Goal: Task Accomplishment & Management: Manage account settings

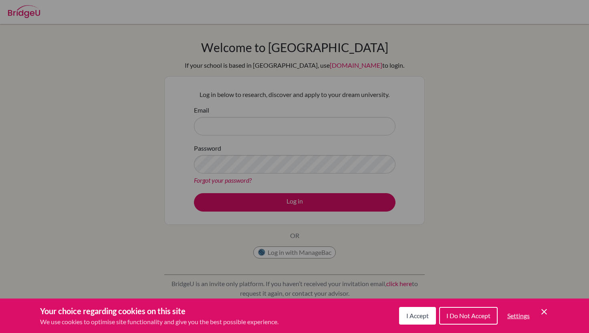
click at [541, 313] on icon "Cookie Control Close Icon" at bounding box center [544, 312] width 10 height 10
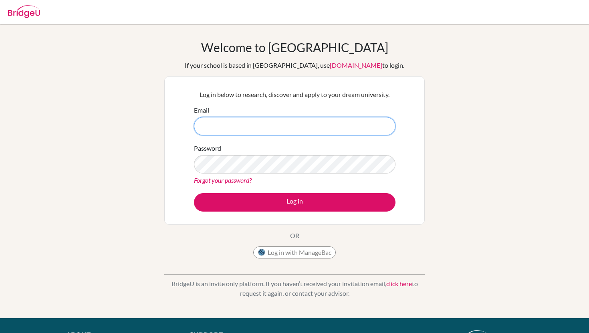
click at [241, 127] on input "Email" at bounding box center [294, 126] width 201 height 18
type input "[EMAIL_ADDRESS][DOMAIN_NAME]"
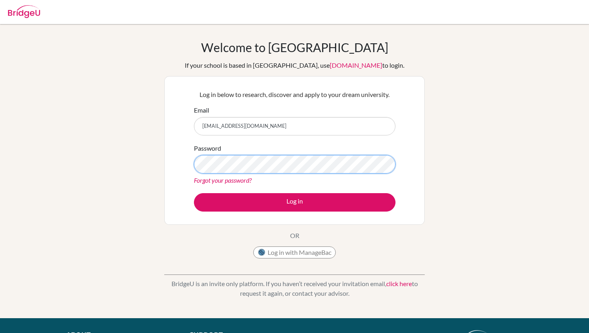
click at [194, 193] on button "Log in" at bounding box center [294, 202] width 201 height 18
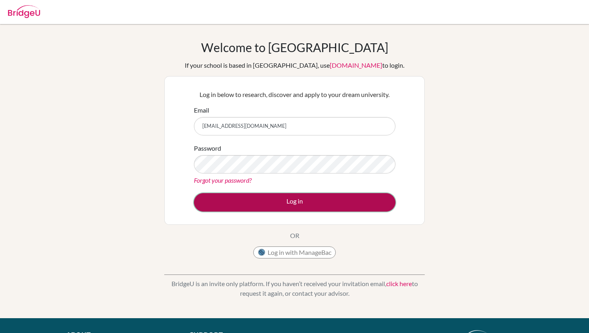
click at [288, 199] on button "Log in" at bounding box center [294, 202] width 201 height 18
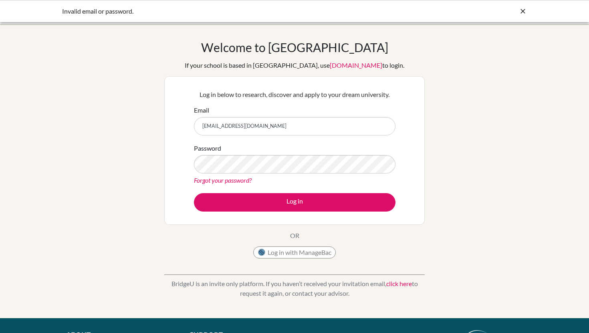
click at [521, 16] on div "Invalid email or password." at bounding box center [294, 11] width 589 height 22
click at [194, 193] on button "Log in" at bounding box center [294, 202] width 201 height 18
drag, startPoint x: 293, startPoint y: 125, endPoint x: 150, endPoint y: 102, distance: 145.2
click at [150, 102] on div "Welcome to [GEOGRAPHIC_DATA] If your school is based in [GEOGRAPHIC_DATA], use …" at bounding box center [294, 171] width 589 height 262
type input "[EMAIL_ADDRESS][DOMAIN_NAME]"
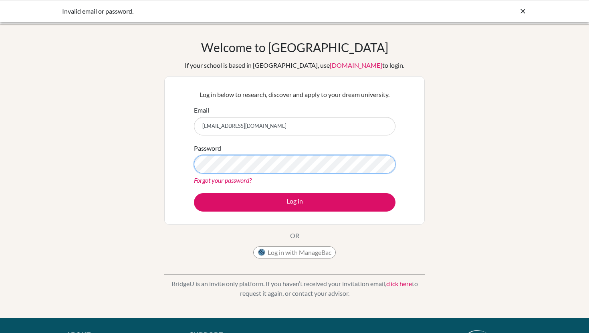
click at [194, 193] on button "Log in" at bounding box center [294, 202] width 201 height 18
